Goal: Task Accomplishment & Management: Manage account settings

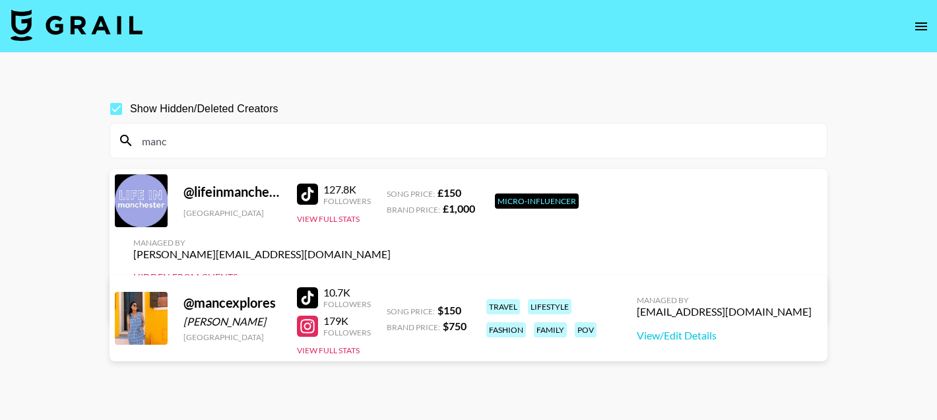
scroll to position [63, 0]
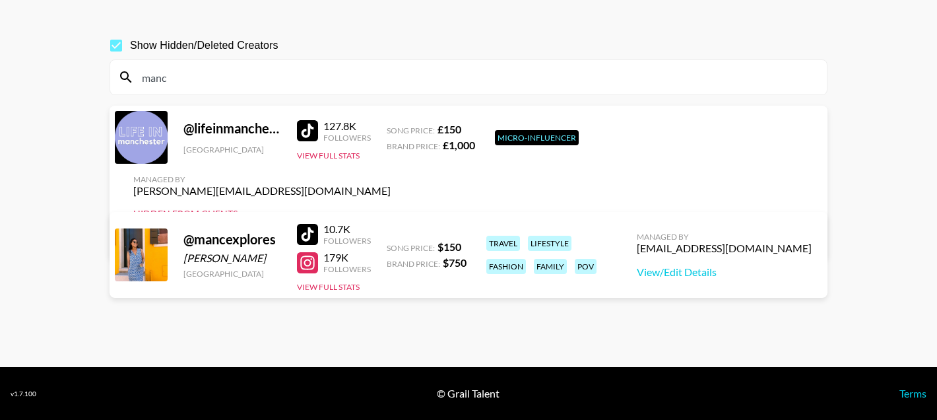
click at [327, 84] on input "manc" at bounding box center [476, 77] width 685 height 21
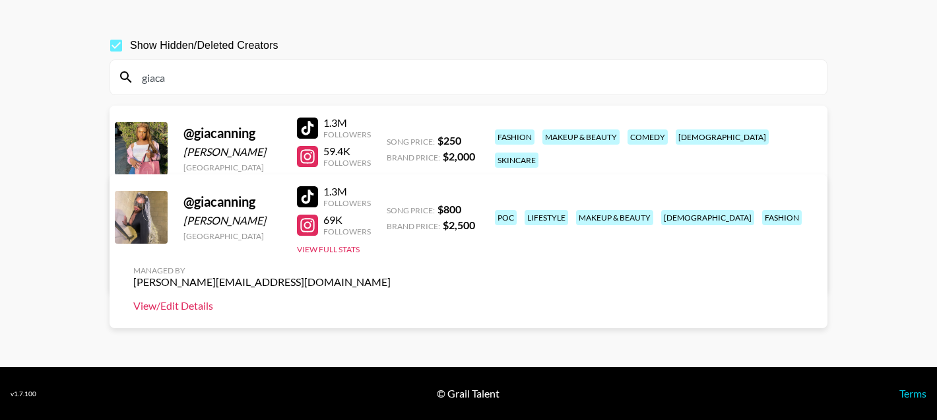
type input "giaca"
click at [391, 299] on link "View/Edit Details" at bounding box center [261, 305] width 257 height 13
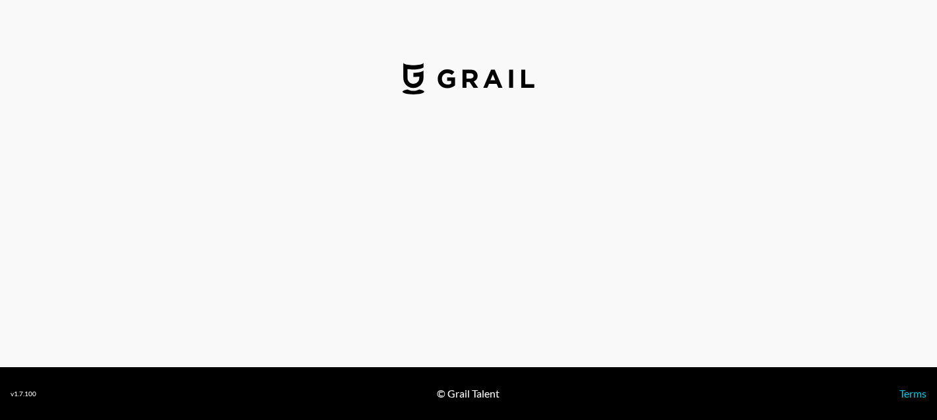
select select "USD"
